Goal: Transaction & Acquisition: Subscribe to service/newsletter

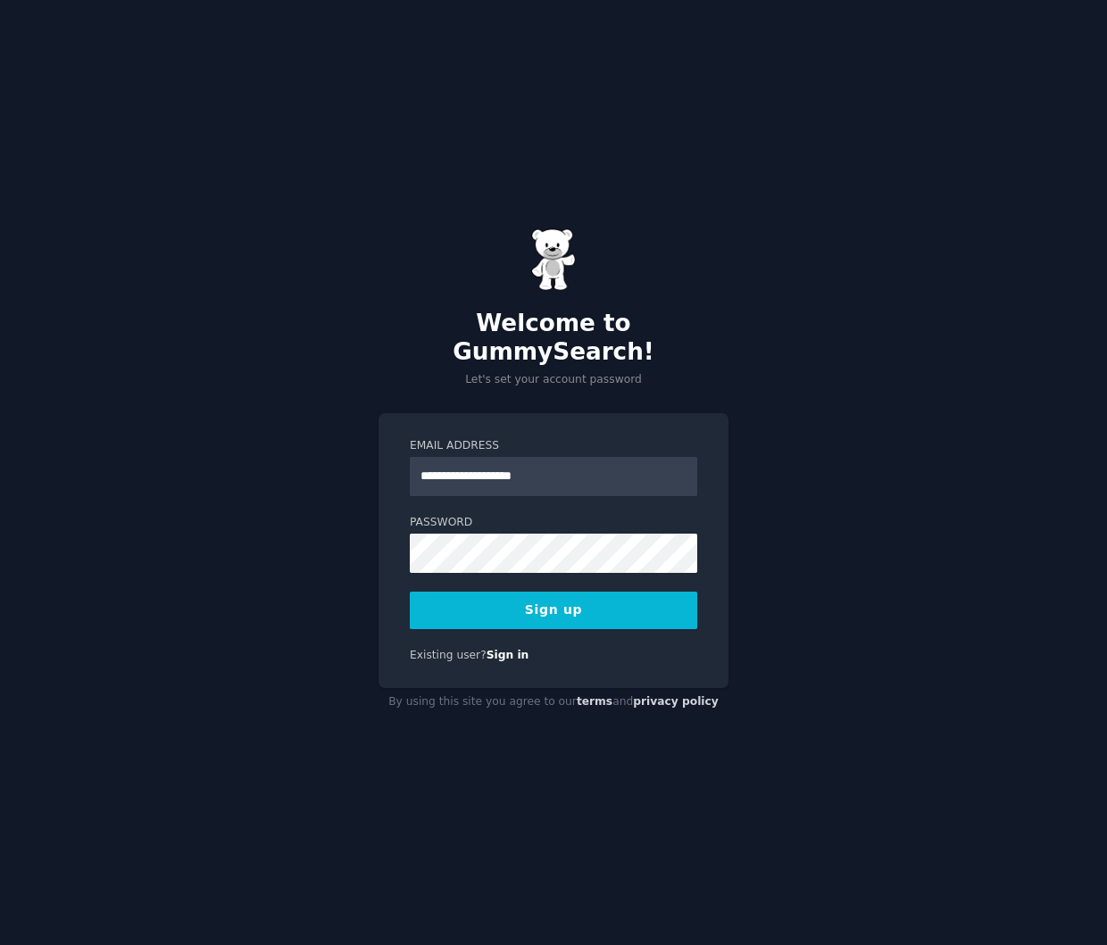
type input "**********"
click at [520, 594] on button "Sign up" at bounding box center [553, 610] width 287 height 37
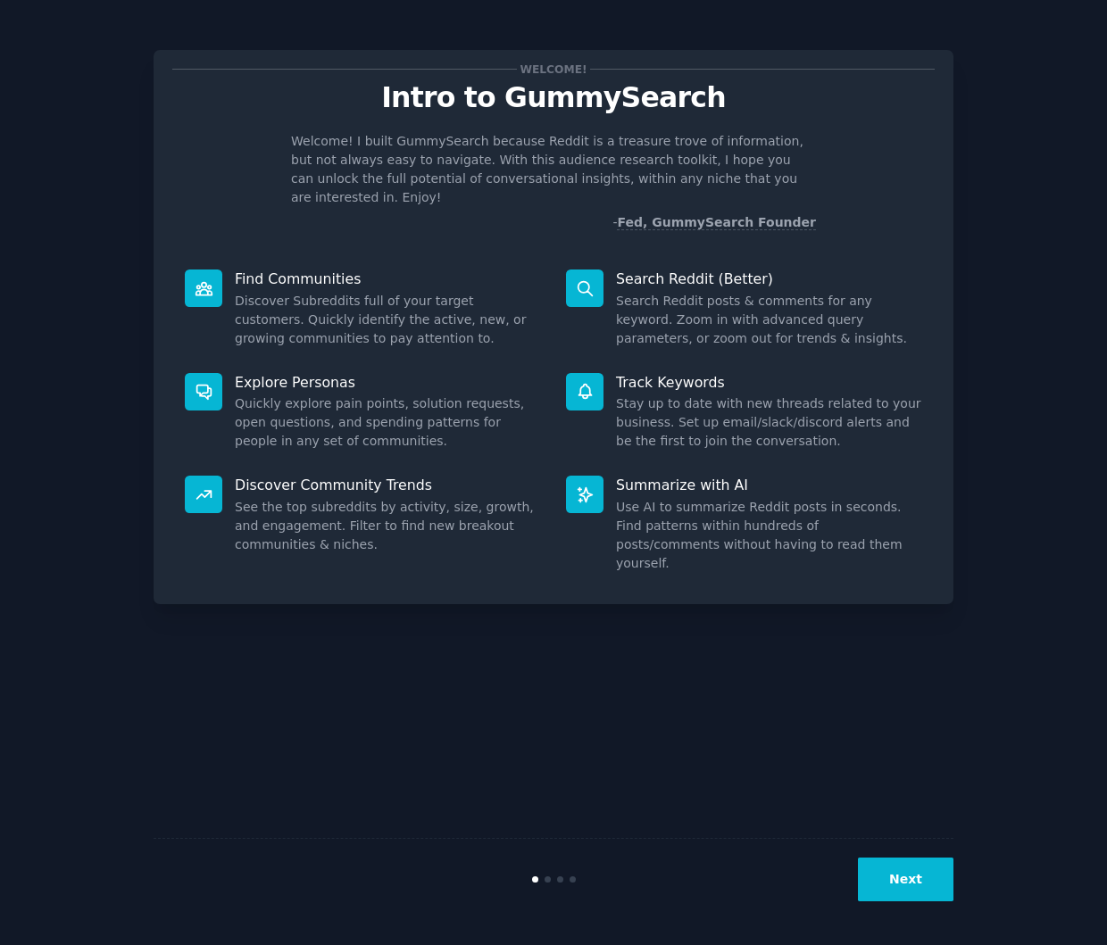
click at [684, 220] on div "Welcome! Intro to GummySearch Welcome! I built GummySearch because Reddit is a …" at bounding box center [554, 327] width 800 height 554
click at [914, 882] on button "Next" at bounding box center [906, 880] width 96 height 44
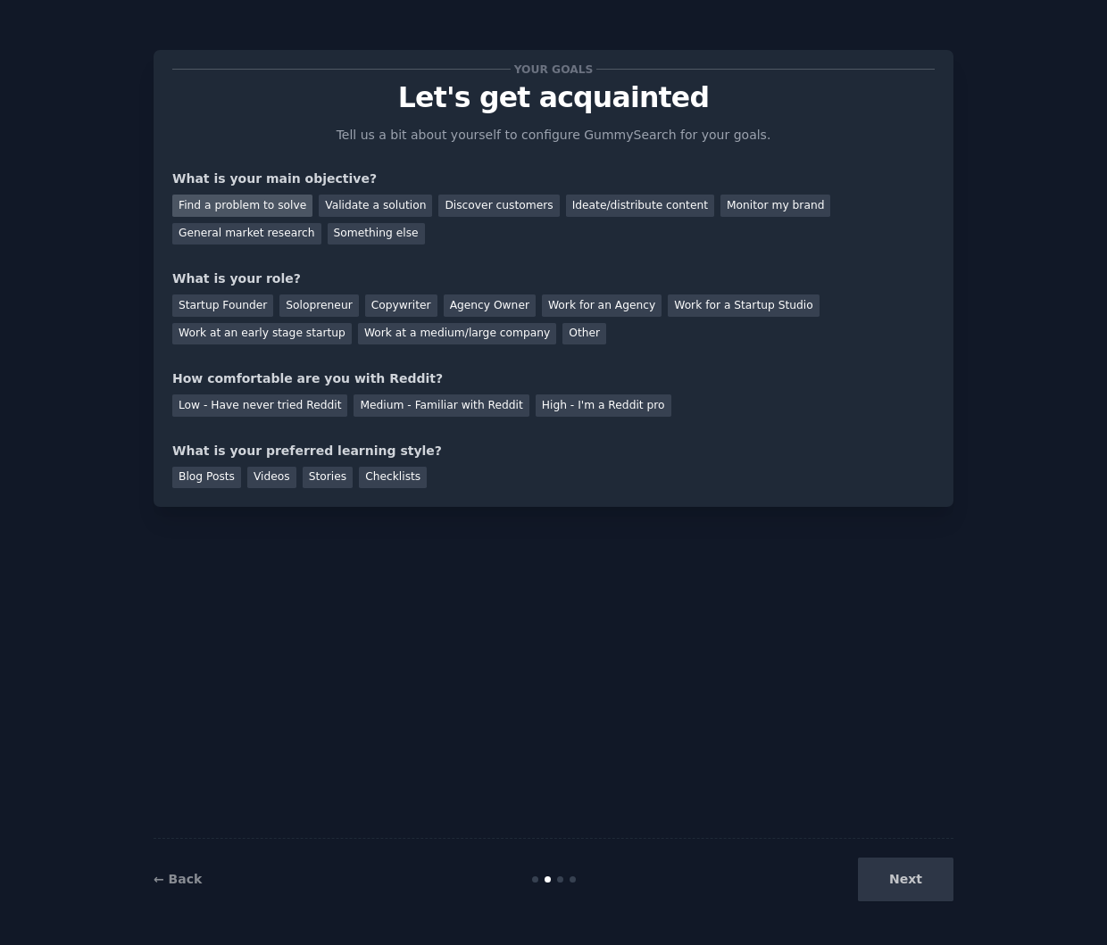
click at [269, 208] on div "Find a problem to solve" at bounding box center [242, 206] width 140 height 22
click at [562, 331] on div "Other" at bounding box center [584, 334] width 44 height 22
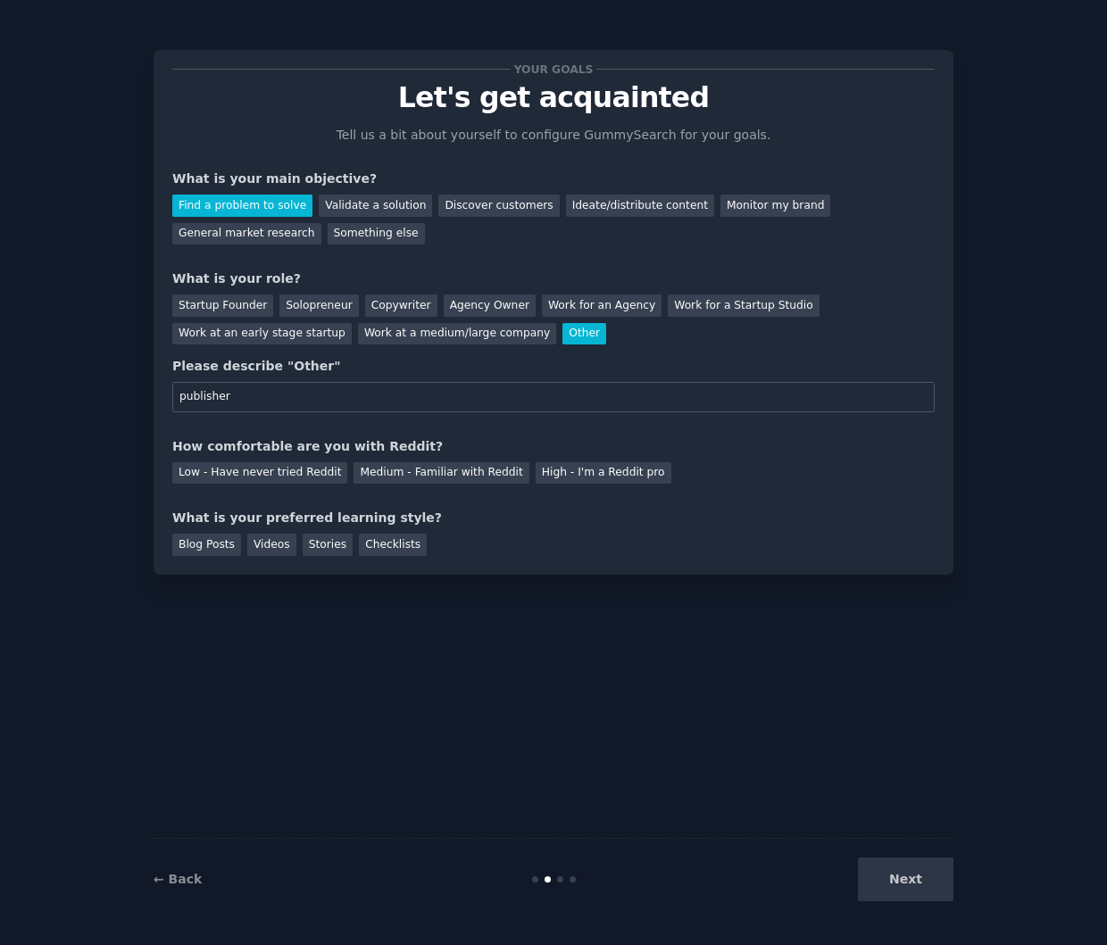
type input "publisher"
click at [803, 494] on div "Your goals Let's get acquainted Tell us a bit about yourself to configure Gummy…" at bounding box center [553, 312] width 762 height 487
click at [428, 475] on div "Medium - Familiar with Reddit" at bounding box center [440, 473] width 175 height 22
click at [385, 546] on div "Checklists" at bounding box center [393, 545] width 68 height 22
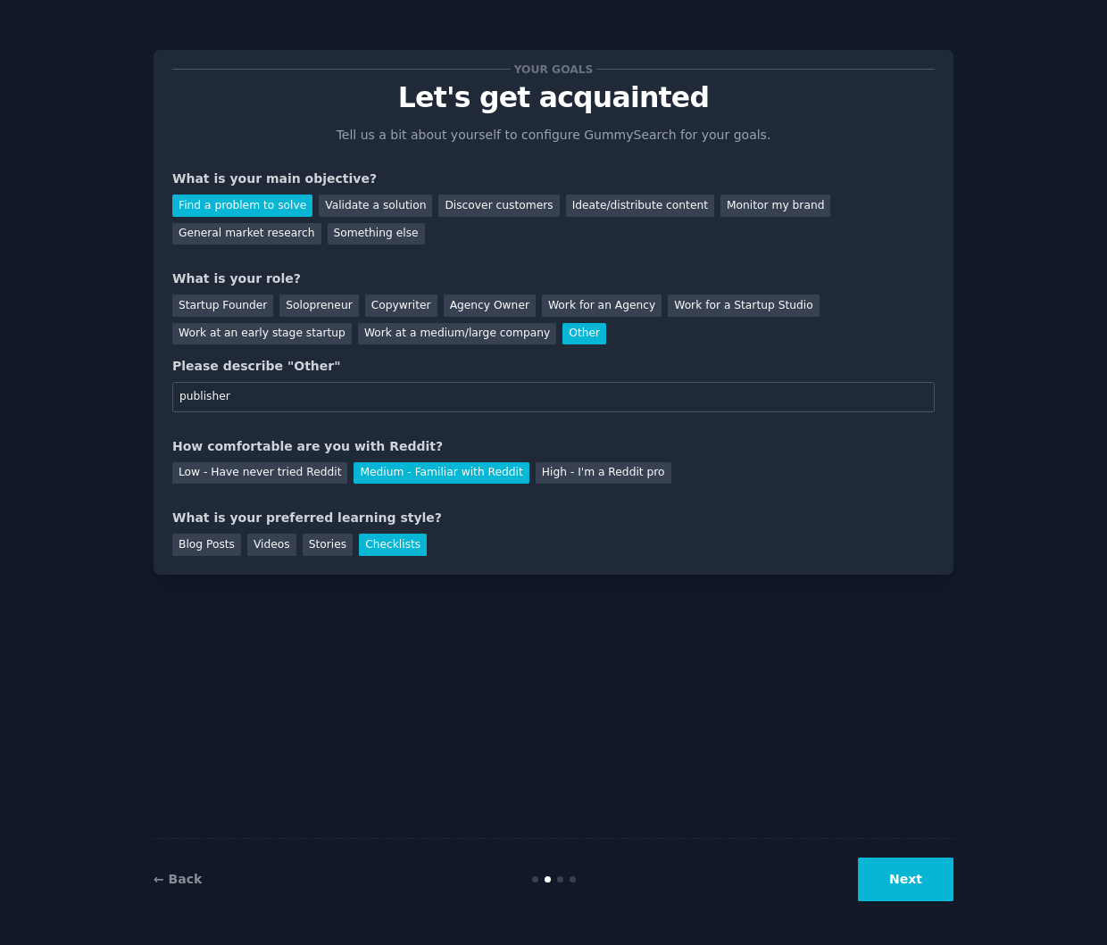
click at [920, 881] on button "Next" at bounding box center [906, 880] width 96 height 44
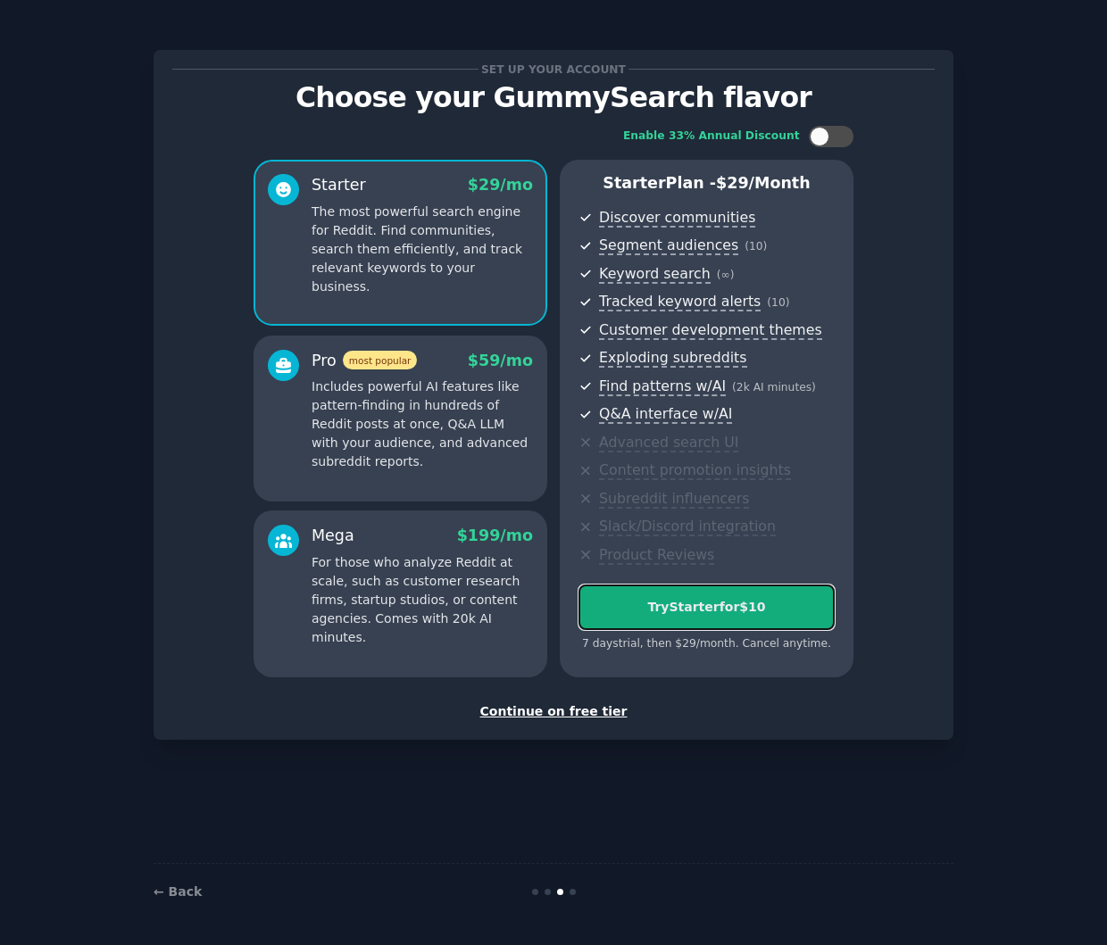
click at [722, 614] on div "Try Starter for $10" at bounding box center [706, 607] width 254 height 19
